Goal: Task Accomplishment & Management: Use online tool/utility

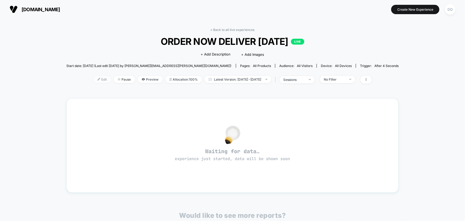
click at [95, 77] on span "Edit" at bounding box center [103, 79] width 18 height 7
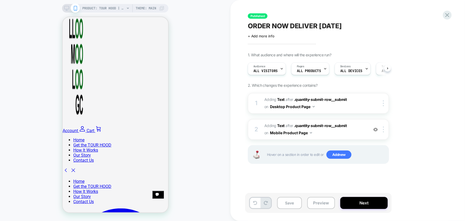
scroll to position [218, 0]
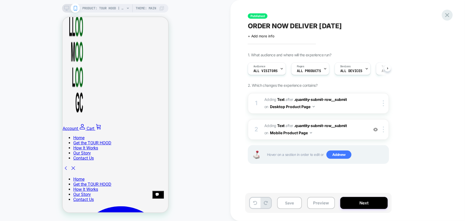
click at [448, 16] on icon at bounding box center [447, 15] width 4 height 4
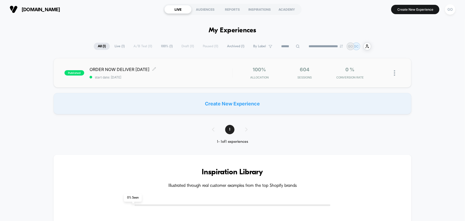
click at [136, 68] on span "ORDER NOW DELIVER [DATE] Click to edit experience details" at bounding box center [161, 69] width 143 height 5
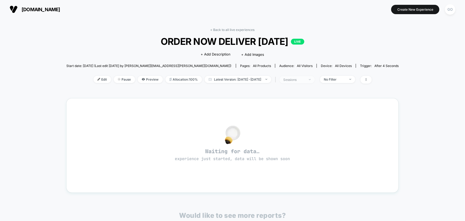
click at [301, 79] on div "sessions" at bounding box center [294, 80] width 21 height 4
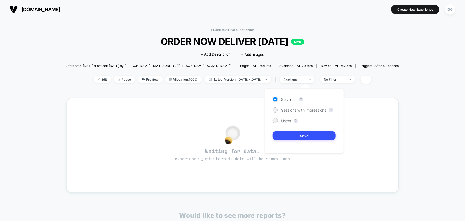
click at [238, 96] on div "< Back to all live experiences ORDER NOW DELIVER [DATE] LIVE Click to edit expe…" at bounding box center [232, 162] width 333 height 276
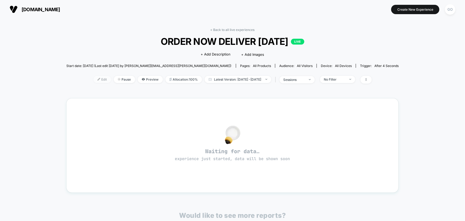
click at [96, 80] on span "Edit" at bounding box center [103, 79] width 18 height 7
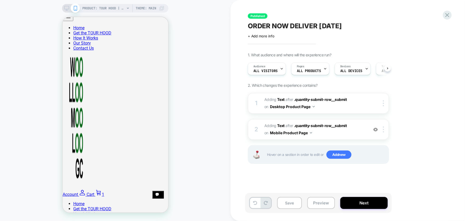
scroll to position [194, 0]
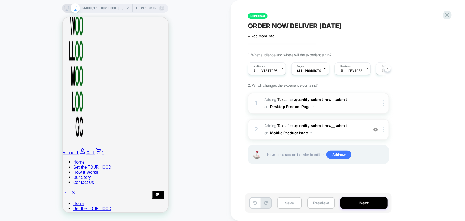
click at [370, 104] on div "1 #_loomi_addon_1753172773108 Adding Text AFTER .quantity-submit-row__submit .q…" at bounding box center [318, 103] width 141 height 21
click at [369, 104] on div "1 #_loomi_addon_1753172773108 Adding Text AFTER .quantity-submit-row__submit .q…" at bounding box center [318, 103] width 141 height 21
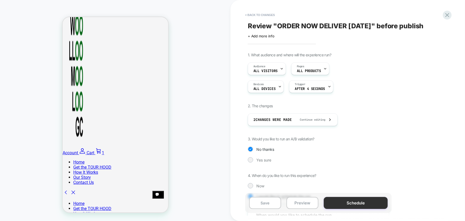
click at [347, 202] on button "Schedule" at bounding box center [356, 203] width 64 height 12
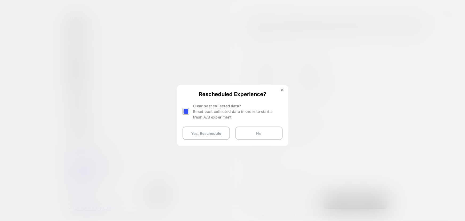
click at [251, 133] on button "No" at bounding box center [258, 132] width 47 height 13
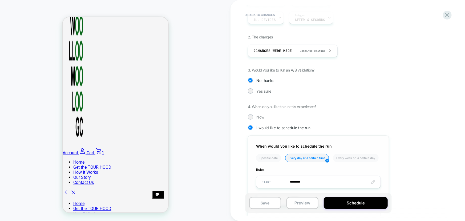
scroll to position [117, 0]
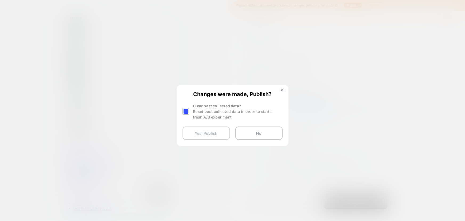
click at [221, 134] on button "Yes, Publish" at bounding box center [206, 132] width 47 height 13
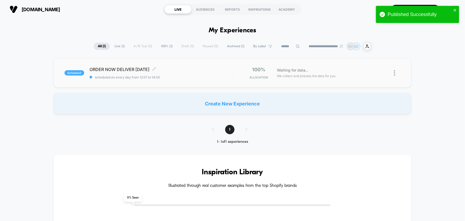
click at [78, 72] on span "scheduled" at bounding box center [74, 72] width 20 height 5
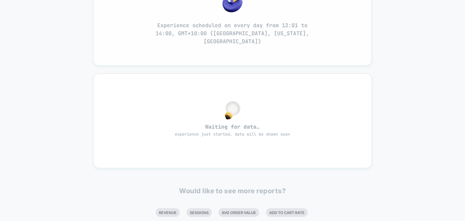
scroll to position [24, 0]
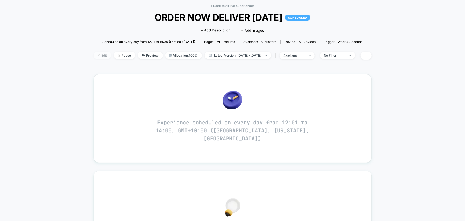
click at [100, 55] on div at bounding box center [100, 55] width 1 height 0
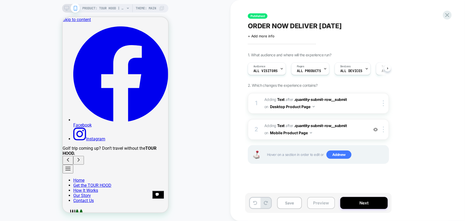
drag, startPoint x: 360, startPoint y: 204, endPoint x: 324, endPoint y: 203, distance: 35.7
click at [328, 202] on div "Save Preview Next" at bounding box center [318, 203] width 147 height 20
click at [324, 203] on button "Preview" at bounding box center [321, 203] width 28 height 12
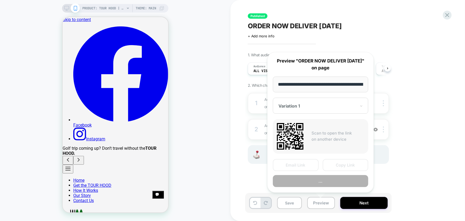
click at [410, 173] on div "1. What audience and where will the experience run? Audience All Visitors Pages…" at bounding box center [345, 115] width 195 height 124
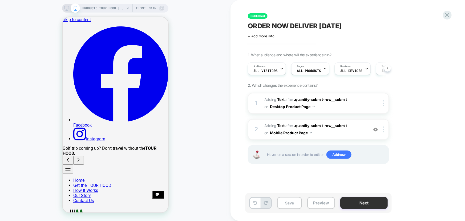
click at [357, 201] on button "Next" at bounding box center [363, 203] width 47 height 12
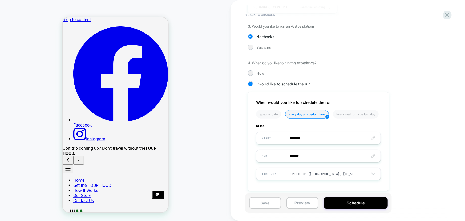
scroll to position [117, 0]
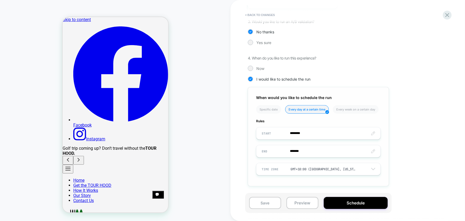
click at [307, 135] on input "********" at bounding box center [318, 133] width 124 height 13
type input "********"
click at [307, 116] on span "▼" at bounding box center [306, 118] width 11 height 11
click at [409, 136] on div "1. What audience and where will the experience run? Audience All Visitors Pages…" at bounding box center [345, 64] width 195 height 259
click at [354, 203] on button "Schedule" at bounding box center [356, 203] width 64 height 12
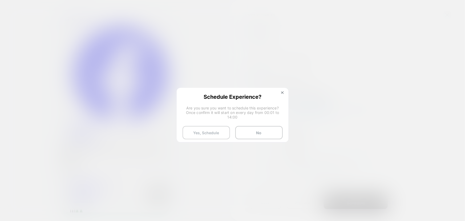
click at [213, 132] on button "Yes, Schedule" at bounding box center [206, 132] width 47 height 13
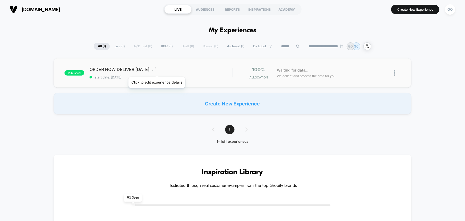
click at [153, 70] on span at bounding box center [154, 69] width 4 height 5
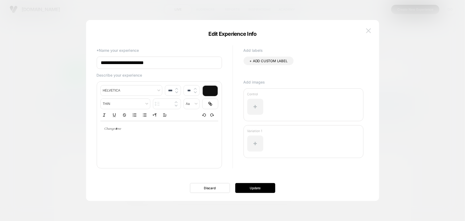
click at [369, 29] on img at bounding box center [368, 30] width 5 height 5
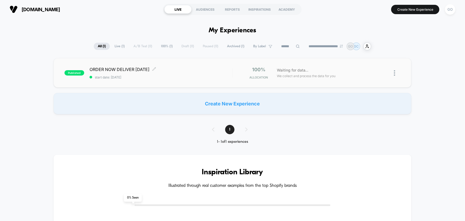
click at [223, 76] on span "start date: [DATE]" at bounding box center [161, 77] width 143 height 4
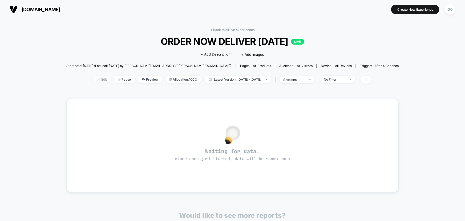
click at [94, 77] on span "Edit" at bounding box center [103, 79] width 18 height 7
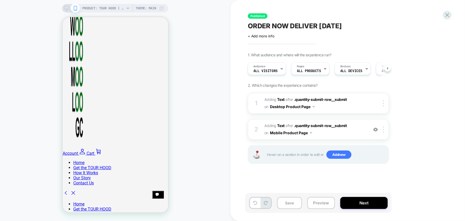
scroll to position [194, 0]
click at [307, 71] on span "ALL PRODUCTS" at bounding box center [309, 71] width 24 height 4
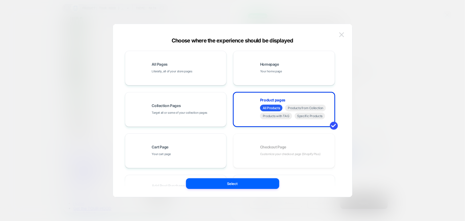
click at [343, 35] on img at bounding box center [341, 34] width 5 height 5
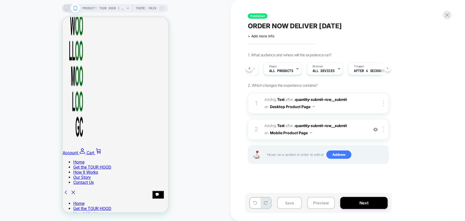
scroll to position [0, 47]
drag, startPoint x: 357, startPoint y: 206, endPoint x: 340, endPoint y: 111, distance: 96.8
click at [340, 111] on div "Published ORDER NOW DELIVER [DATE] Click to edit experience details + Add more …" at bounding box center [348, 110] width 200 height 221
click at [339, 106] on span "#_loomi_addon_1753172773108 Adding Text AFTER .quantity-submit-row__submit .qua…" at bounding box center [315, 103] width 102 height 14
click at [307, 102] on span "#_loomi_addon_1753172773108 Adding Text AFTER .quantity-submit-row__submit .qua…" at bounding box center [315, 103] width 102 height 14
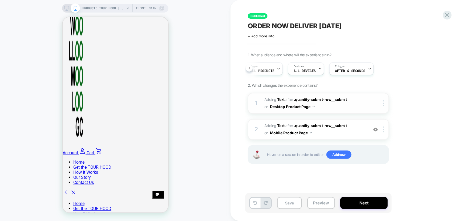
click at [297, 104] on button "Desktop Product Page" at bounding box center [292, 107] width 45 height 8
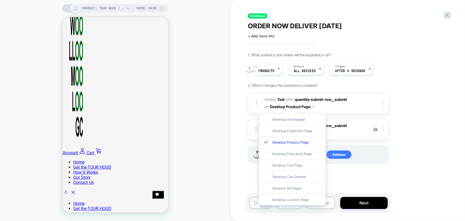
click at [397, 118] on div "1. What audience and where will the experience run? Audience All Visitors Pages…" at bounding box center [345, 115] width 195 height 124
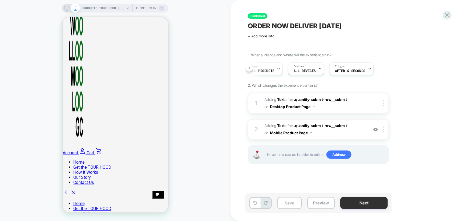
click at [362, 203] on button "Next" at bounding box center [363, 203] width 47 height 12
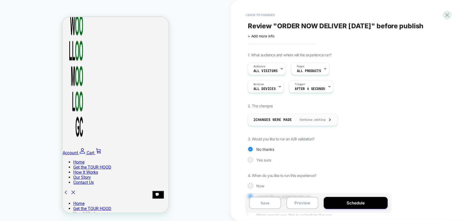
click at [311, 118] on span "Continue editing" at bounding box center [310, 119] width 31 height 3
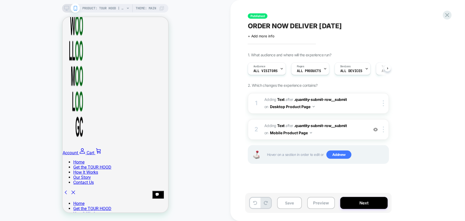
scroll to position [0, 0]
click at [362, 202] on button "Next" at bounding box center [363, 203] width 47 height 12
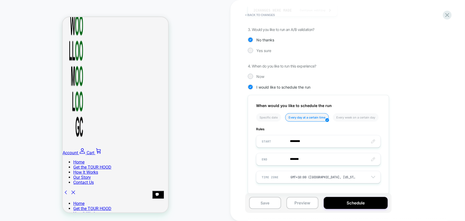
scroll to position [117, 0]
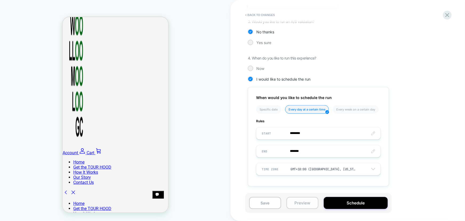
click at [303, 204] on button "Preview" at bounding box center [303, 203] width 32 height 12
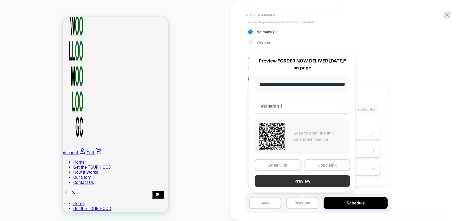
scroll to position [0, 0]
click at [313, 180] on button "Preview" at bounding box center [302, 181] width 95 height 12
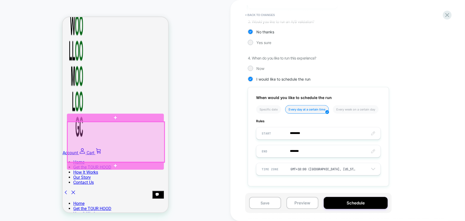
click at [131, 141] on div at bounding box center [115, 142] width 97 height 41
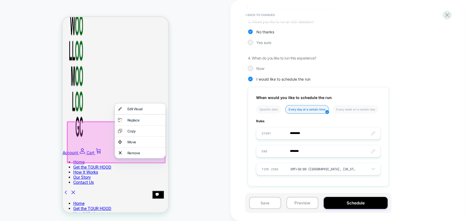
click at [109, 141] on div at bounding box center [116, 142] width 99 height 42
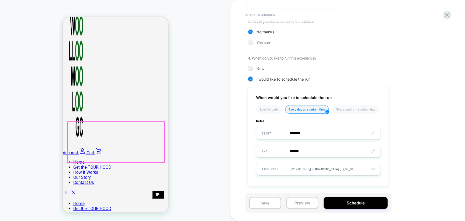
click at [114, 153] on div at bounding box center [115, 142] width 97 height 41
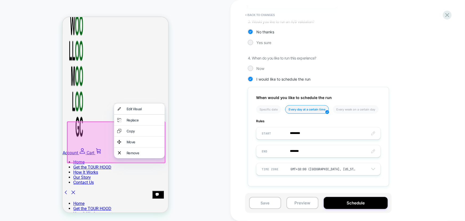
click at [105, 152] on div at bounding box center [116, 142] width 99 height 42
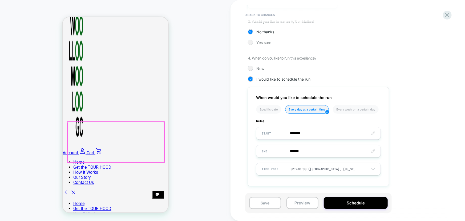
click at [105, 152] on div at bounding box center [115, 142] width 97 height 41
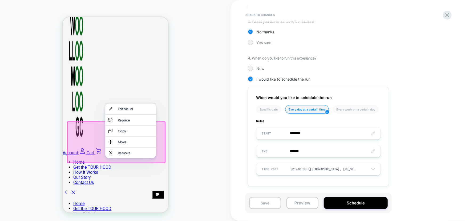
click at [105, 147] on div at bounding box center [130, 147] width 51 height 0
click at [449, 15] on icon at bounding box center [447, 14] width 7 height 7
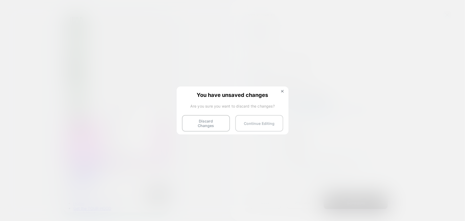
click at [253, 123] on button "Continue Editing" at bounding box center [259, 123] width 48 height 17
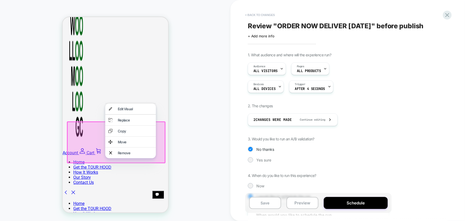
click at [261, 14] on button "< Back to changes" at bounding box center [260, 15] width 35 height 9
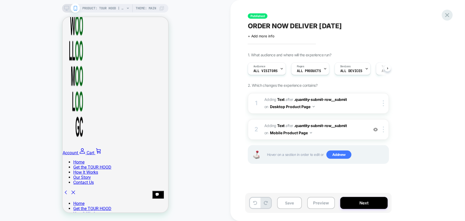
click at [449, 15] on icon at bounding box center [447, 14] width 7 height 7
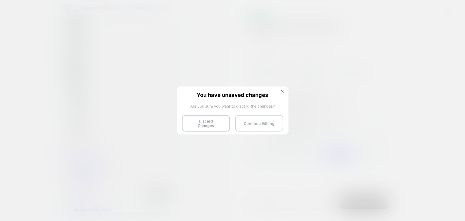
click at [264, 122] on button "Continue Editing" at bounding box center [259, 123] width 48 height 17
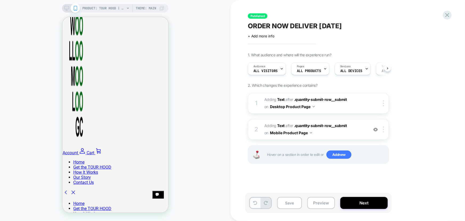
drag, startPoint x: 260, startPoint y: 202, endPoint x: 251, endPoint y: 201, distance: 8.9
click at [250, 201] on button at bounding box center [255, 202] width 10 height 10
click at [253, 201] on icon at bounding box center [255, 203] width 4 height 4
click at [215, 189] on div "PRODUCT: TOUR HOOD | Inflatable Golf Club Travel Protection PRODUCT: TOUR HOOD …" at bounding box center [115, 110] width 231 height 210
click at [446, 15] on icon at bounding box center [447, 14] width 7 height 7
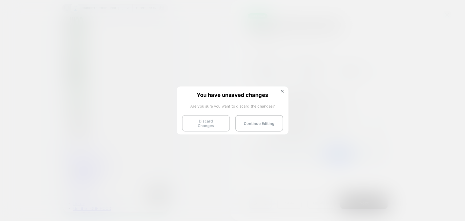
click at [218, 123] on button "Discard Changes" at bounding box center [206, 123] width 48 height 17
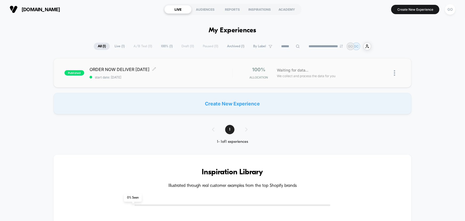
click at [192, 72] on div "ORDER NOW DELIVER [DATE] Click to edit experience details Click to edit experie…" at bounding box center [161, 73] width 143 height 13
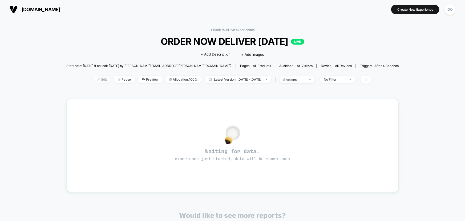
click at [95, 79] on span "Edit" at bounding box center [103, 79] width 18 height 7
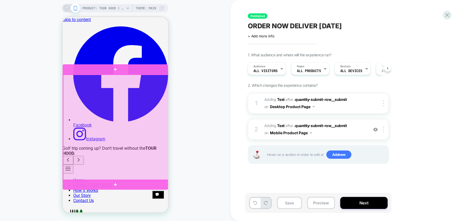
click at [141, 120] on div at bounding box center [116, 127] width 106 height 106
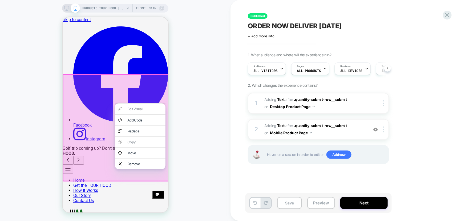
click at [141, 120] on div "Add Code" at bounding box center [144, 120] width 35 height 4
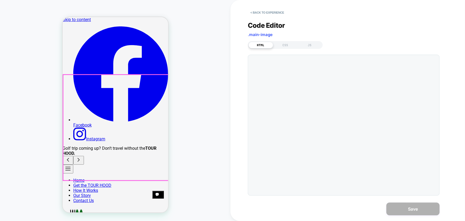
scroll to position [12, 0]
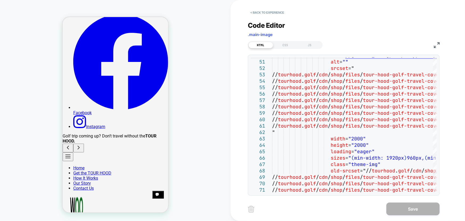
click at [211, 115] on div "PRODUCT: TOUR HOOD | Inflatable Golf Club Travel Protection PRODUCT: TOUR HOOD …" at bounding box center [115, 110] width 231 height 210
click at [256, 11] on button "< Back to experience" at bounding box center [267, 12] width 39 height 9
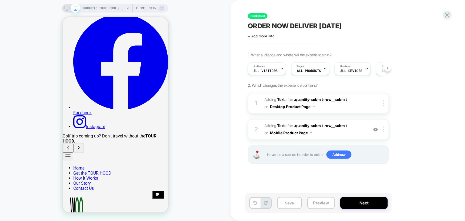
scroll to position [0, 0]
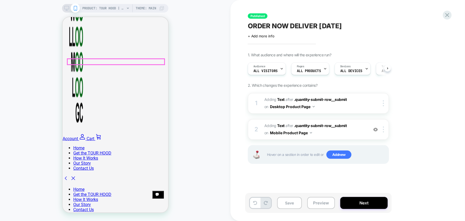
scroll to position [230, 0]
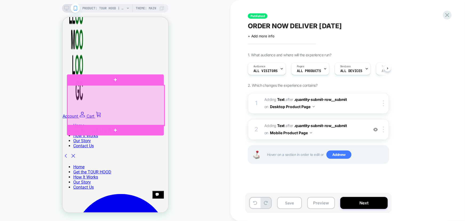
click at [116, 95] on div at bounding box center [115, 105] width 97 height 41
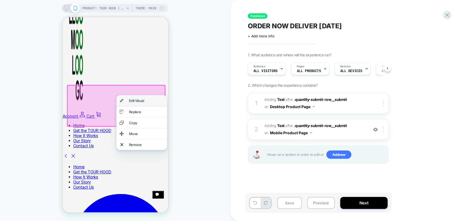
click at [133, 100] on div "Edit Visual" at bounding box center [146, 100] width 35 height 4
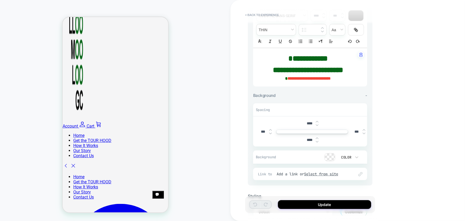
scroll to position [98, 0]
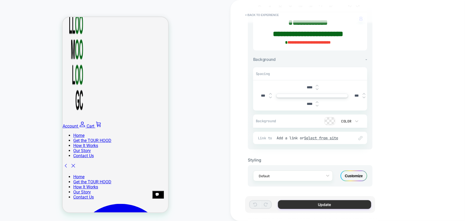
click at [317, 204] on button "Update" at bounding box center [324, 204] width 93 height 9
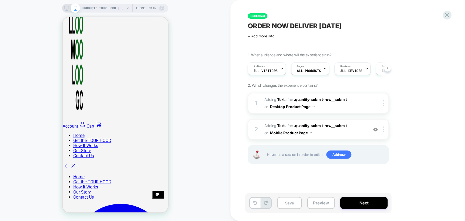
scroll to position [0, 0]
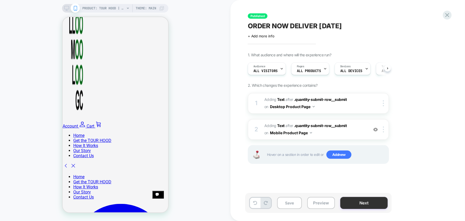
click at [361, 203] on button "Next" at bounding box center [363, 203] width 47 height 12
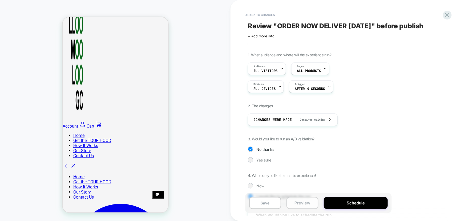
drag, startPoint x: 361, startPoint y: 203, endPoint x: 310, endPoint y: 203, distance: 50.9
click at [310, 203] on div "Save Preview Schedule" at bounding box center [318, 203] width 147 height 20
click at [307, 203] on button "Preview" at bounding box center [303, 203] width 32 height 12
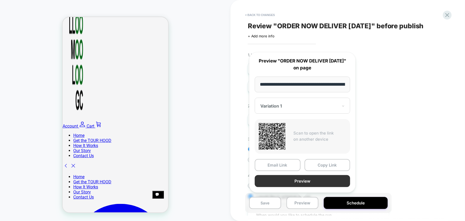
click at [300, 181] on button "Preview" at bounding box center [302, 181] width 95 height 12
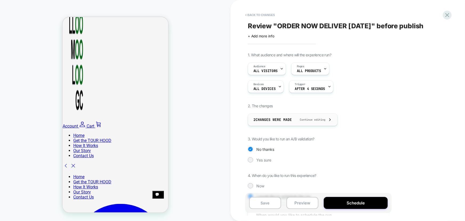
click at [325, 120] on span "Continue editing" at bounding box center [310, 119] width 31 height 3
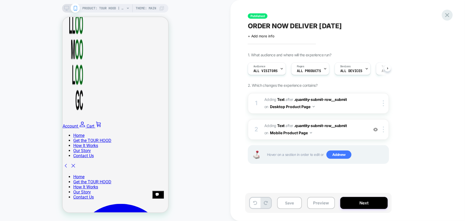
click at [447, 15] on icon at bounding box center [447, 15] width 4 height 4
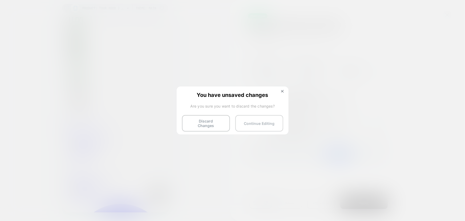
click at [255, 122] on button "Continue Editing" at bounding box center [259, 123] width 48 height 17
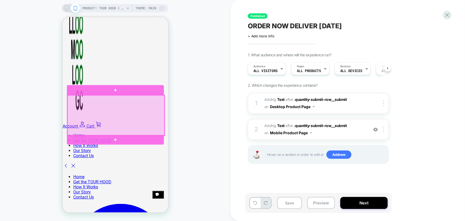
click at [121, 105] on div at bounding box center [115, 115] width 97 height 41
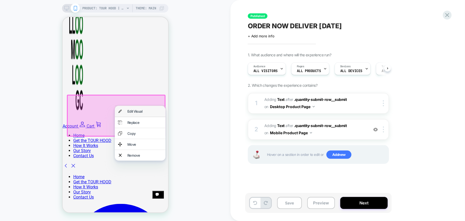
click at [151, 112] on div "Edit Visual" at bounding box center [144, 111] width 35 height 4
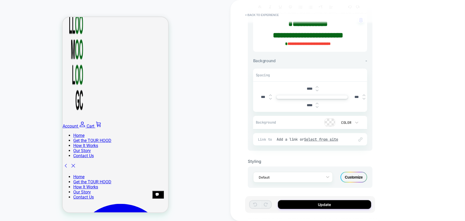
scroll to position [98, 0]
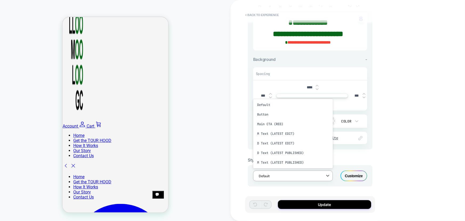
click at [291, 178] on div "Default" at bounding box center [289, 175] width 67 height 7
click at [213, 138] on div "PRODUCT: TOUR HOOD | Inflatable Golf Club Travel Protection PRODUCT: TOUR HOOD …" at bounding box center [115, 110] width 231 height 210
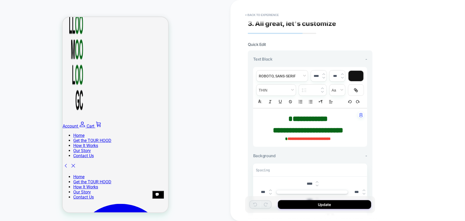
scroll to position [1, 0]
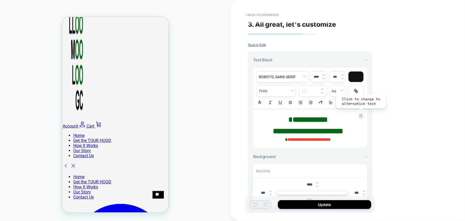
click at [362, 115] on img "button" at bounding box center [360, 116] width 3 height 4
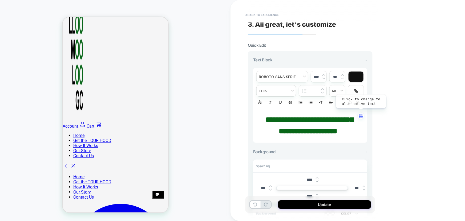
click at [362, 115] on img "button" at bounding box center [360, 116] width 3 height 4
click at [255, 13] on button "< Back to experience" at bounding box center [262, 15] width 39 height 9
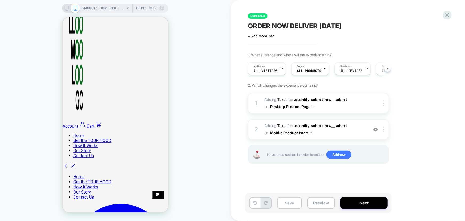
scroll to position [0, 0]
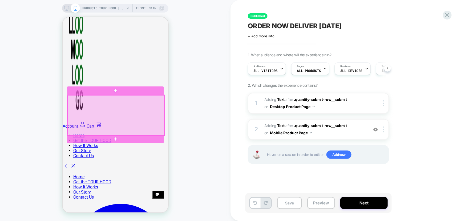
click at [137, 98] on div at bounding box center [115, 115] width 97 height 41
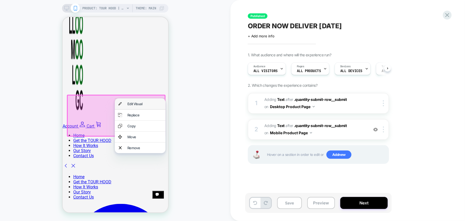
click at [150, 106] on div "Edit Visual" at bounding box center [144, 103] width 35 height 4
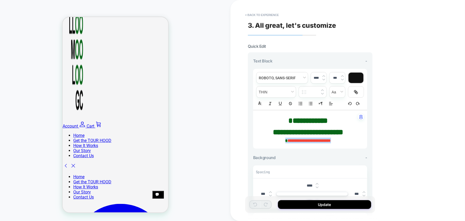
drag, startPoint x: 342, startPoint y: 140, endPoint x: 274, endPoint y: 141, distance: 67.4
click at [274, 141] on p "**********" at bounding box center [308, 141] width 99 height 6
type input "****"
click at [279, 104] on icon "Underline" at bounding box center [280, 103] width 5 height 5
click at [402, 149] on div "**********" at bounding box center [348, 110] width 235 height 221
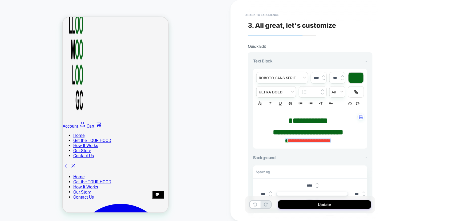
click at [395, 133] on div "**********" at bounding box center [348, 110] width 235 height 221
click at [334, 157] on div "Background -" at bounding box center [310, 157] width 114 height 5
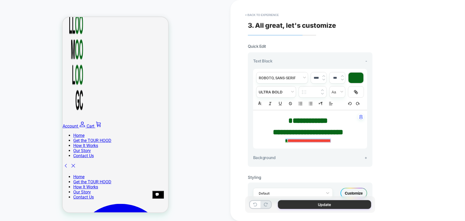
click at [324, 205] on button "Update" at bounding box center [324, 204] width 93 height 9
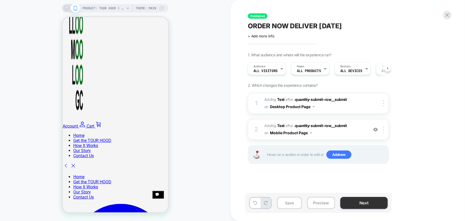
click at [362, 202] on button "Next" at bounding box center [363, 203] width 47 height 12
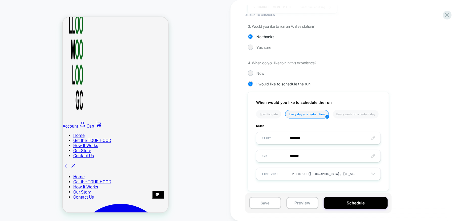
scroll to position [117, 0]
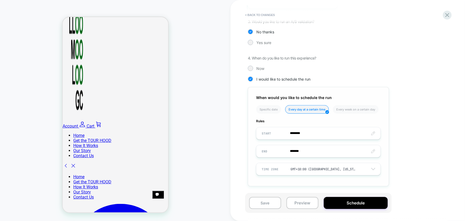
click at [301, 133] on input "********" at bounding box center [318, 133] width 124 height 13
type input "********"
click at [307, 117] on span "▼" at bounding box center [306, 118] width 11 height 11
click at [399, 139] on div "1. What audience and where will the experience run? Audience All Visitors Pages…" at bounding box center [345, 64] width 195 height 259
click at [346, 201] on button "Schedule" at bounding box center [356, 203] width 64 height 12
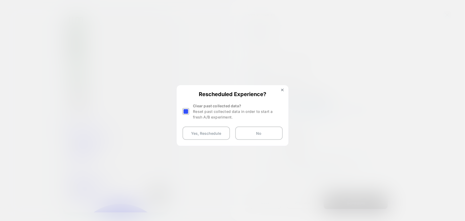
drag, startPoint x: 216, startPoint y: 135, endPoint x: 176, endPoint y: 107, distance: 48.2
click at [177, 107] on div "Rescheduled Experience? Clear past collected data? Reset past collected data in…" at bounding box center [233, 115] width 112 height 61
click at [200, 132] on button "Yes, Reschedule" at bounding box center [206, 132] width 47 height 13
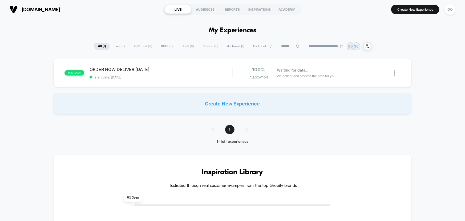
click at [246, 128] on div "1" at bounding box center [232, 129] width 51 height 9
click at [176, 71] on span "ORDER NOW DELIVER [DATE] Click to edit experience details" at bounding box center [161, 69] width 143 height 5
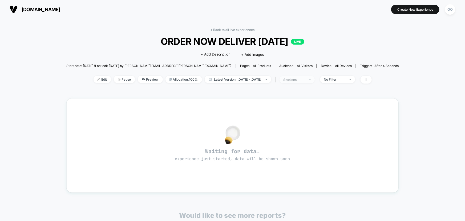
click at [305, 80] on div "sessions" at bounding box center [294, 80] width 21 height 4
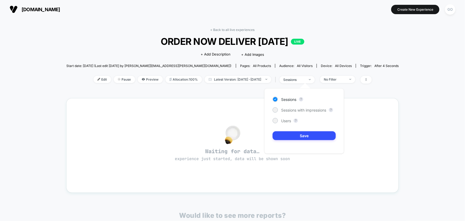
click at [217, 87] on div "< Back to all live experiences ORDER NOW DELIVER [DATE] LIVE Click to edit expe…" at bounding box center [232, 59] width 333 height 62
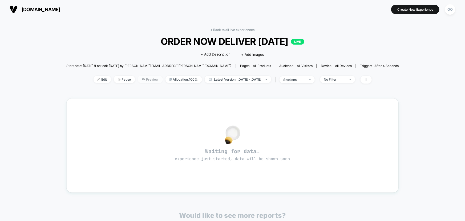
click at [144, 79] on span "Preview" at bounding box center [150, 79] width 25 height 7
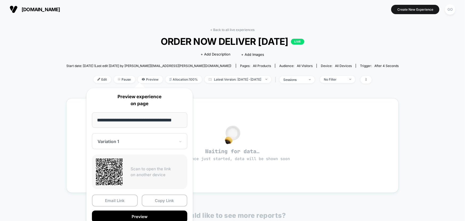
click at [248, 93] on div "< Back to all live experiences ORDER NOW DELIVER [DATE] LIVE Click to edit expe…" at bounding box center [232, 162] width 333 height 276
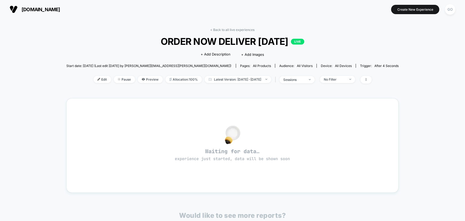
drag, startPoint x: 139, startPoint y: 78, endPoint x: 261, endPoint y: 87, distance: 121.8
click at [261, 87] on div "< Back to all live experiences ORDER NOW DELIVER [DATE] LIVE Click to edit expe…" at bounding box center [232, 59] width 333 height 62
click at [96, 80] on span "Edit" at bounding box center [103, 79] width 18 height 7
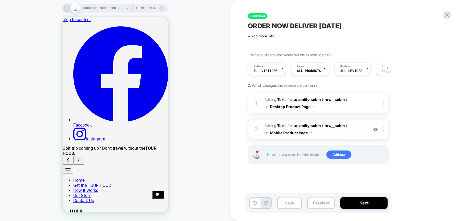
click at [376, 130] on img at bounding box center [375, 129] width 5 height 5
click at [414, 118] on div "1. What audience and where will the experience run? Audience All Visitors Pages…" at bounding box center [345, 115] width 195 height 124
click at [377, 130] on img at bounding box center [375, 129] width 5 height 5
click at [304, 107] on button "Desktop Product Page" at bounding box center [292, 107] width 45 height 8
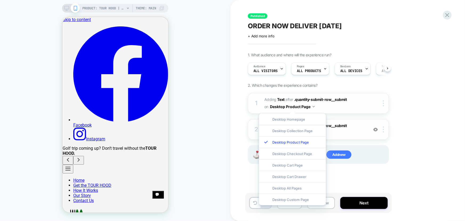
click at [304, 107] on button "Desktop Product Page" at bounding box center [292, 107] width 45 height 8
click at [424, 102] on div "1. What audience and where will the experience run? Audience All Visitors Pages…" at bounding box center [345, 115] width 195 height 124
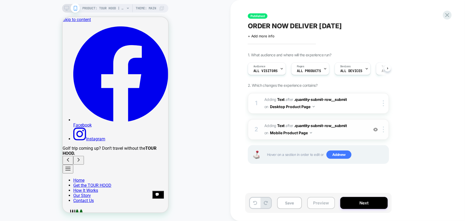
click at [322, 201] on button "Preview" at bounding box center [321, 203] width 28 height 12
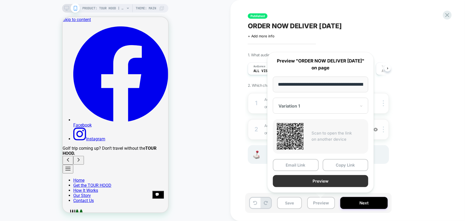
click at [317, 179] on button "Preview" at bounding box center [320, 181] width 95 height 12
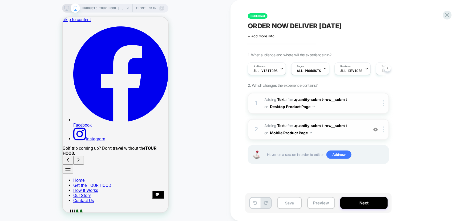
click at [330, 104] on span "#_loomi_addon_1753172773108 Adding Text AFTER .quantity-submit-row__submit .qua…" at bounding box center [315, 103] width 102 height 14
click at [275, 105] on button "Desktop Product Page" at bounding box center [292, 107] width 45 height 8
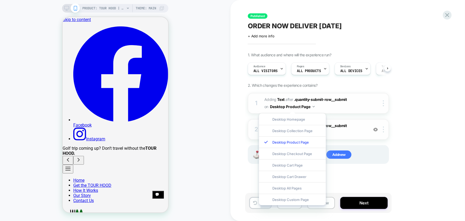
click at [275, 105] on button "Desktop Product Page" at bounding box center [292, 107] width 45 height 8
click at [384, 103] on img at bounding box center [383, 103] width 1 height 6
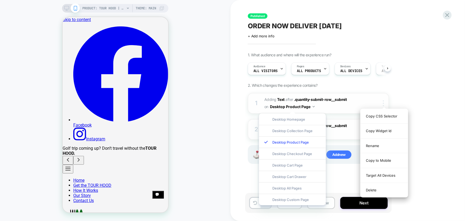
click at [384, 103] on img at bounding box center [383, 103] width 1 height 6
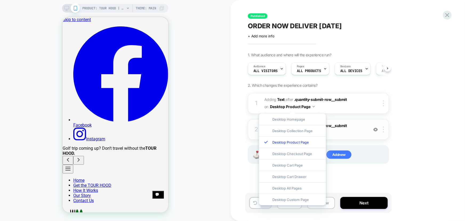
click at [404, 91] on div "1. What audience and where will the experience run? Audience All Visitors Pages…" at bounding box center [345, 115] width 195 height 124
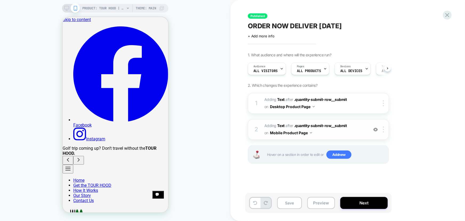
click at [341, 130] on span "#_loomi_addon_1753174792886 Adding Text AFTER .quantity-submit-row__submit .qua…" at bounding box center [315, 129] width 102 height 14
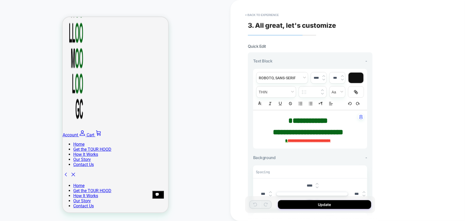
scroll to position [220, 0]
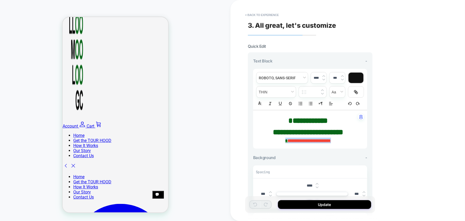
drag, startPoint x: 340, startPoint y: 139, endPoint x: 273, endPoint y: 141, distance: 66.9
click at [273, 141] on p "**********" at bounding box center [308, 141] width 99 height 6
type input "****"
click at [280, 104] on icon "Underline" at bounding box center [280, 103] width 2 height 3
click at [347, 141] on p "**********" at bounding box center [308, 141] width 99 height 6
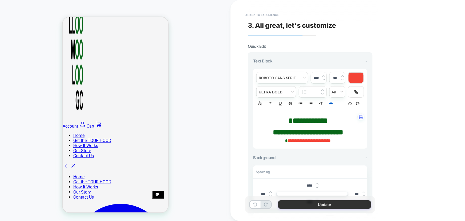
click at [329, 206] on button "Update" at bounding box center [324, 204] width 93 height 9
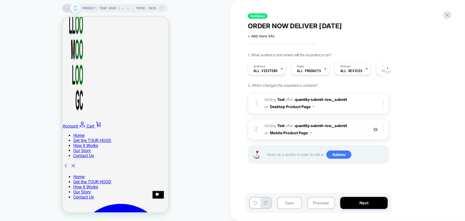
scroll to position [0, 0]
click at [330, 106] on span "#_loomi_addon_1753172773108 Adding Text AFTER .quantity-submit-row__submit .qua…" at bounding box center [315, 103] width 102 height 14
click at [286, 98] on span "AFTER" at bounding box center [289, 99] width 8 height 5
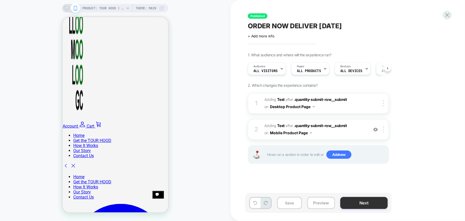
click at [352, 201] on button "Next" at bounding box center [363, 203] width 47 height 12
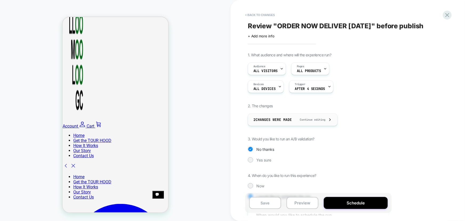
click at [301, 121] on span "Continue editing" at bounding box center [310, 119] width 31 height 3
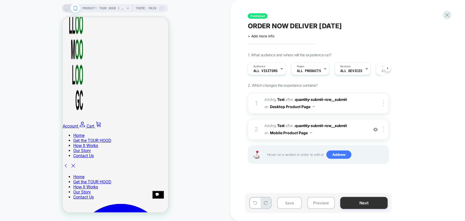
click at [361, 203] on button "Next" at bounding box center [363, 203] width 47 height 12
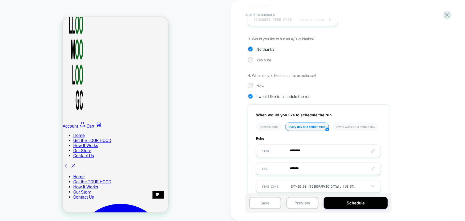
scroll to position [117, 0]
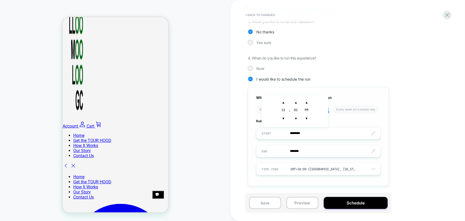
click at [309, 133] on input "********" at bounding box center [318, 133] width 124 height 13
click at [344, 73] on div "1. What audience and where will the experience run? Audience All Visitors Pages…" at bounding box center [345, 64] width 195 height 259
click at [251, 68] on div at bounding box center [250, 68] width 4 height 4
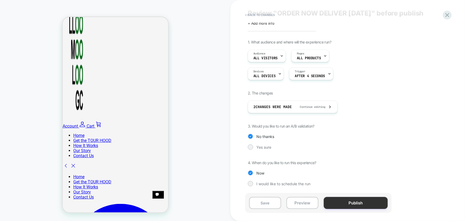
click at [359, 203] on button "Publish" at bounding box center [356, 203] width 64 height 12
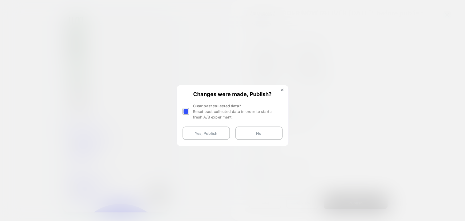
click at [186, 107] on div at bounding box center [187, 111] width 8 height 17
click at [187, 110] on div at bounding box center [186, 111] width 7 height 7
click at [204, 131] on button "Yes, Publish" at bounding box center [206, 132] width 47 height 13
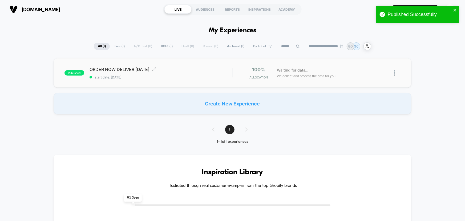
click at [120, 70] on span "ORDER NOW DELIVER [DATE] Click to edit experience details" at bounding box center [161, 69] width 143 height 5
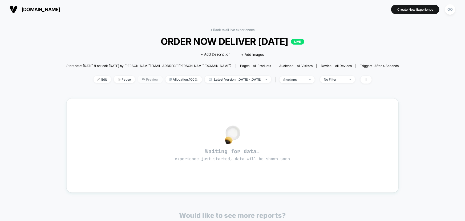
click at [139, 79] on span "Preview" at bounding box center [150, 79] width 25 height 7
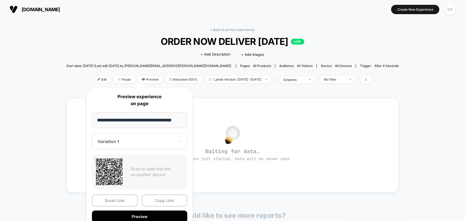
click at [198, 90] on div "**********" at bounding box center [139, 157] width 117 height 151
click at [71, 92] on div "< Back to all live experiences ORDER NOW DELIVER [DATE] LIVE Click to edit expe…" at bounding box center [232, 168] width 465 height 298
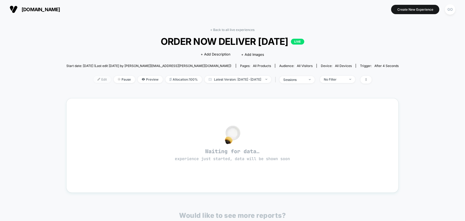
click at [94, 78] on span "Edit" at bounding box center [103, 79] width 18 height 7
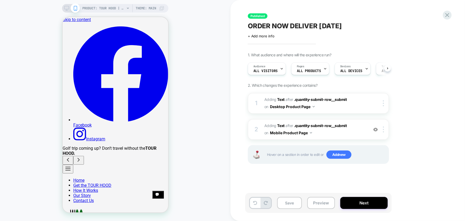
click at [64, 5] on div "PRODUCT: TOUR HOOD | Inflatable Golf Club Travel Protection Theme: MAIN" at bounding box center [115, 8] width 106 height 9
click at [65, 8] on icon at bounding box center [66, 8] width 5 height 5
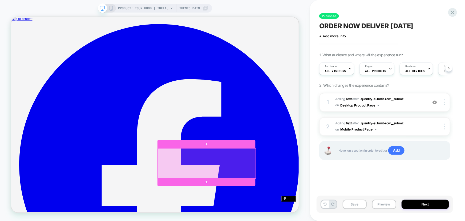
click at [293, 220] on div at bounding box center [272, 212] width 131 height 41
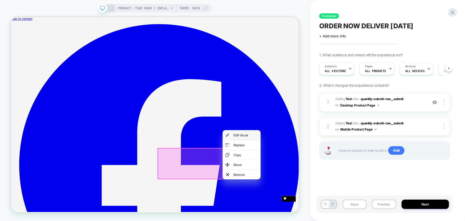
click at [317, 176] on div "Edit Visual" at bounding box center [323, 173] width 33 height 5
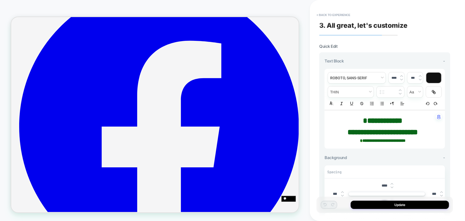
scroll to position [64, 0]
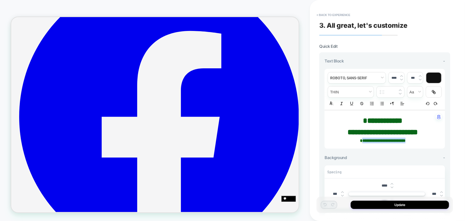
drag, startPoint x: 418, startPoint y: 140, endPoint x: 352, endPoint y: 142, distance: 65.4
click at [352, 142] on p "**********" at bounding box center [383, 141] width 106 height 6
type input "****"
click at [435, 78] on div at bounding box center [433, 77] width 15 height 10
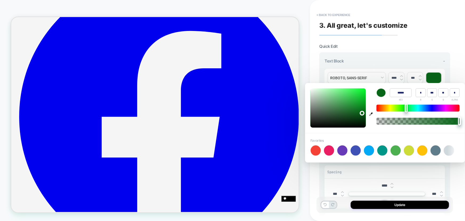
click at [316, 147] on div at bounding box center [316, 150] width 10 height 10
type input "******"
type input "***"
type input "**"
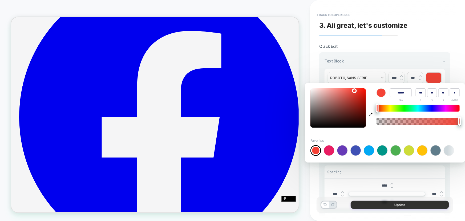
click at [398, 201] on button "Update" at bounding box center [400, 204] width 98 height 8
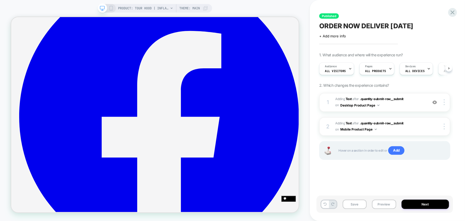
scroll to position [0, 0]
click at [429, 203] on button "Next" at bounding box center [425, 203] width 47 height 9
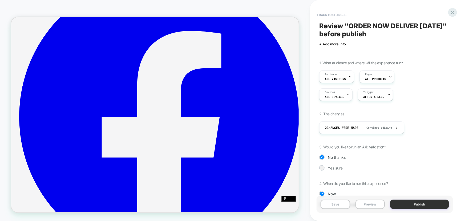
click at [426, 205] on button "Publish" at bounding box center [419, 203] width 59 height 9
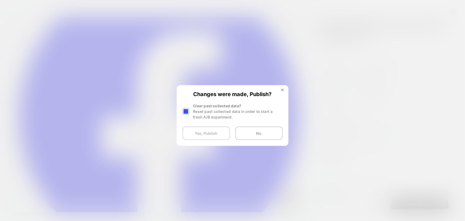
click at [203, 134] on button "Yes, Publish" at bounding box center [206, 132] width 47 height 13
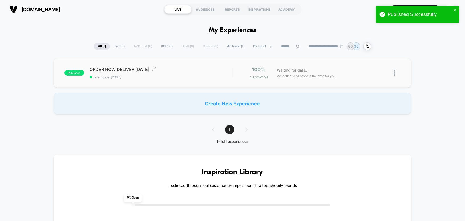
click at [164, 73] on div "ORDER NOW DELIVER [DATE] Click to edit experience details Click to edit experie…" at bounding box center [161, 73] width 143 height 13
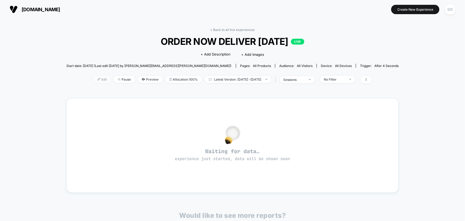
click at [94, 80] on span "Edit" at bounding box center [103, 79] width 18 height 7
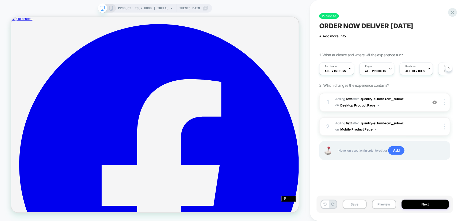
click at [424, 206] on button "Next" at bounding box center [425, 203] width 47 height 9
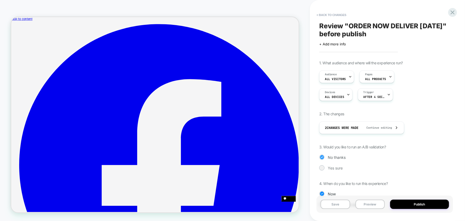
scroll to position [21, 0]
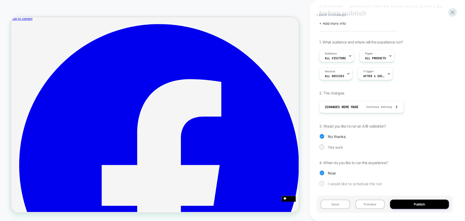
click at [341, 184] on span "I would like to schedule the run" at bounding box center [355, 183] width 54 height 5
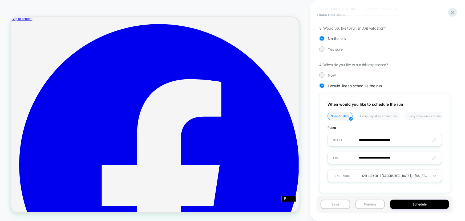
scroll to position [125, 0]
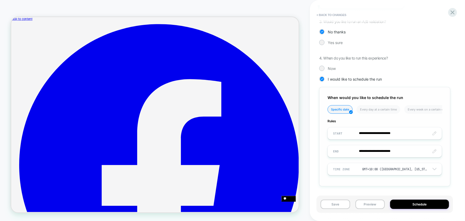
click at [396, 133] on input "**********" at bounding box center [385, 133] width 114 height 13
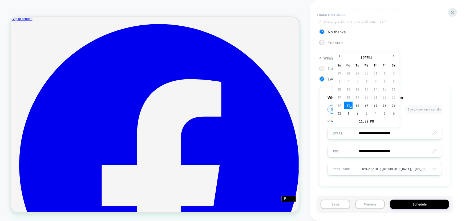
click at [421, 71] on div "Now" at bounding box center [384, 68] width 131 height 5
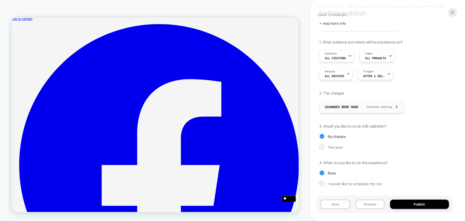
scroll to position [21, 0]
click at [369, 183] on span "I would like to schedule the run" at bounding box center [355, 183] width 54 height 5
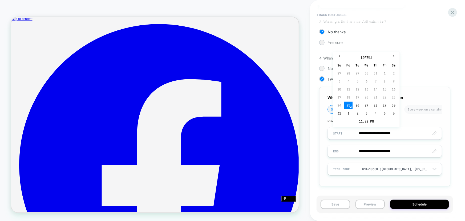
click at [390, 133] on input "**********" at bounding box center [385, 133] width 114 height 13
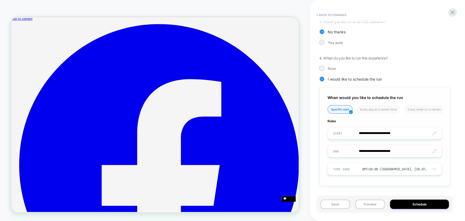
click at [407, 183] on div "**********" at bounding box center [384, 136] width 131 height 99
click at [434, 133] on input "**********" at bounding box center [385, 133] width 114 height 13
click at [401, 61] on div "**********" at bounding box center [384, 64] width 131 height 259
click at [405, 133] on input "**********" at bounding box center [385, 133] width 114 height 13
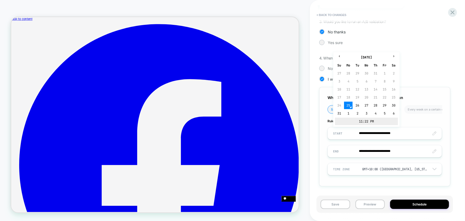
click at [364, 121] on td "11:22 PM" at bounding box center [366, 121] width 63 height 7
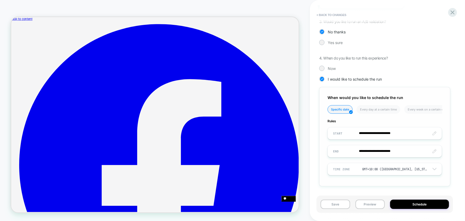
click at [399, 61] on div "**********" at bounding box center [384, 64] width 131 height 259
click at [452, 13] on icon at bounding box center [453, 12] width 4 height 4
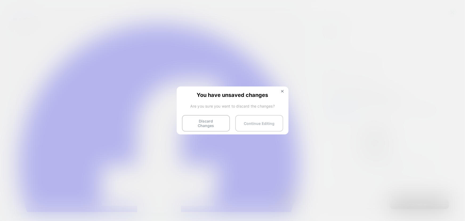
click at [263, 122] on button "Continue Editing" at bounding box center [259, 123] width 48 height 17
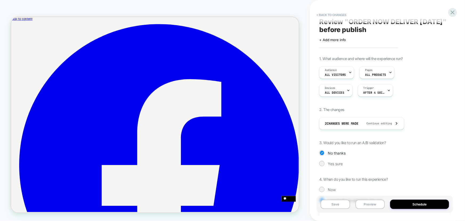
scroll to position [0, 0]
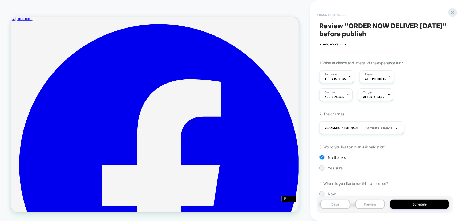
click at [321, 14] on button "< Back to changes" at bounding box center [331, 15] width 35 height 9
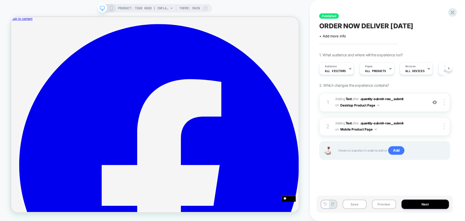
click at [113, 6] on icon at bounding box center [111, 8] width 5 height 5
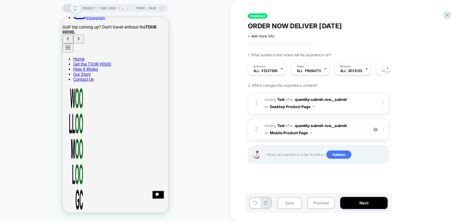
scroll to position [170, 0]
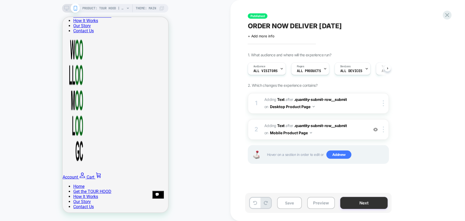
click at [371, 205] on button "Next" at bounding box center [363, 203] width 47 height 12
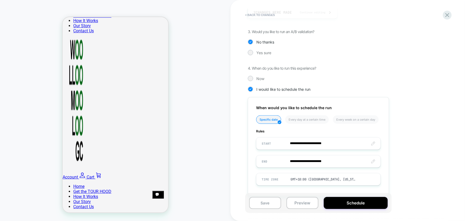
scroll to position [117, 0]
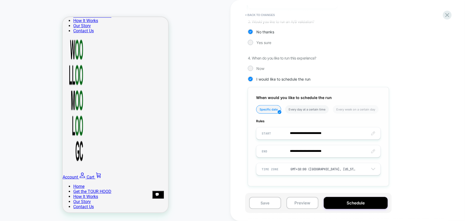
click at [316, 110] on li "Every day at a certain time" at bounding box center [307, 109] width 44 height 9
click at [339, 133] on input "********" at bounding box center [318, 133] width 124 height 13
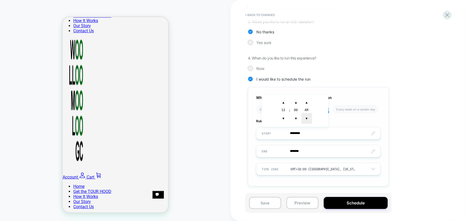
click at [306, 117] on span "▼" at bounding box center [306, 118] width 11 height 11
click at [296, 109] on div "00" at bounding box center [296, 110] width 11 height 5
click at [296, 117] on span "▼" at bounding box center [296, 118] width 11 height 11
click at [296, 102] on span "▲" at bounding box center [296, 102] width 11 height 11
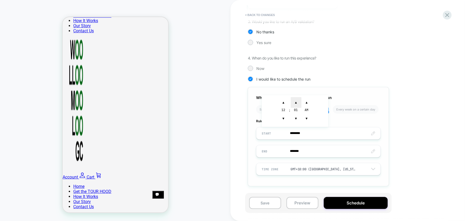
type input "********"
click at [397, 121] on div "1. What audience and where will the experience run? Audience All Visitors Pages…" at bounding box center [345, 64] width 195 height 259
click at [320, 153] on input "*******" at bounding box center [318, 151] width 124 height 13
click at [283, 135] on span "▼" at bounding box center [283, 136] width 11 height 11
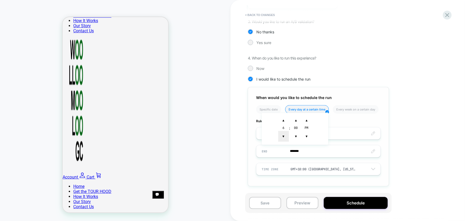
click at [283, 135] on span "▼" at bounding box center [283, 136] width 11 height 11
type input "*******"
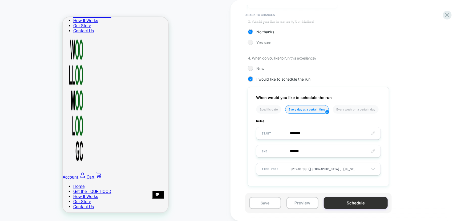
click at [362, 200] on button "Schedule" at bounding box center [356, 203] width 64 height 12
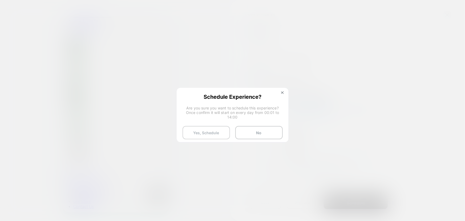
click at [218, 133] on button "Yes, Schedule" at bounding box center [206, 132] width 47 height 13
